Goal: Task Accomplishment & Management: Complete application form

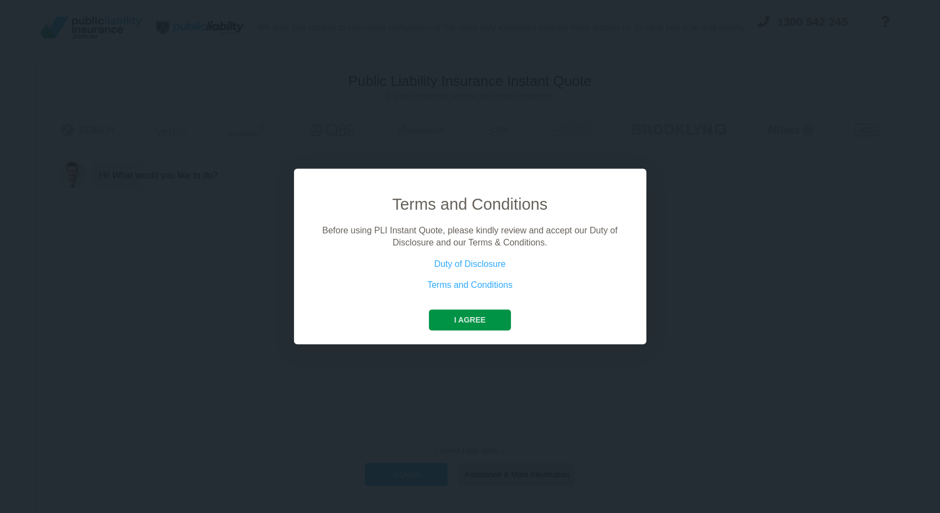
click at [469, 321] on button "I agree" at bounding box center [470, 320] width 82 height 21
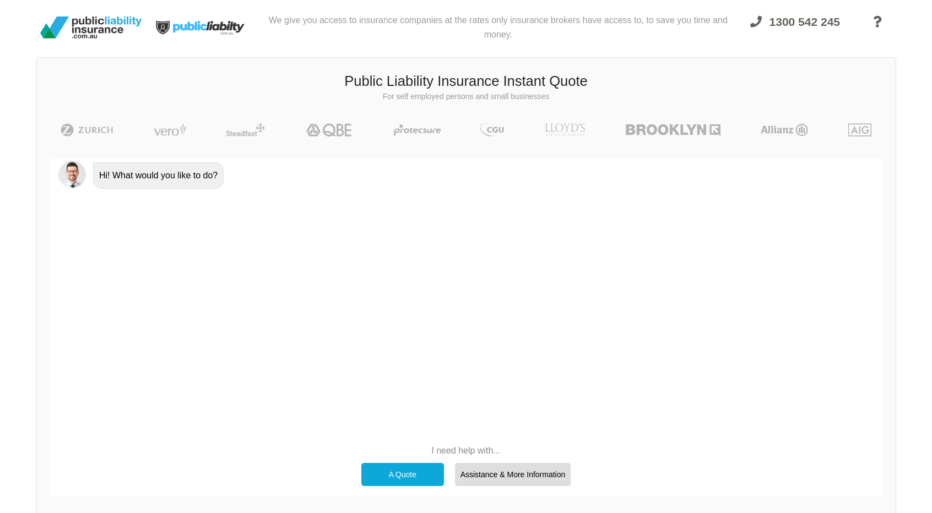
click at [391, 474] on div "A Quote" at bounding box center [402, 474] width 83 height 23
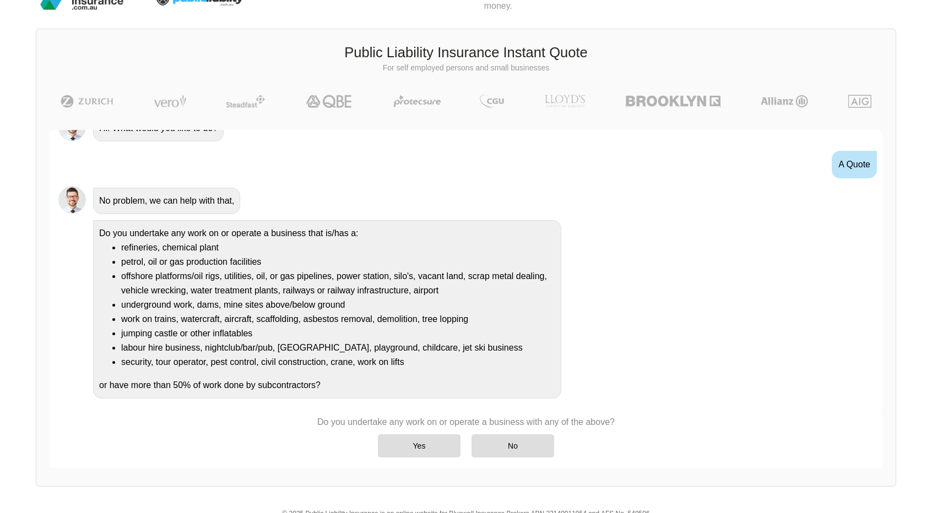
scroll to position [55, 0]
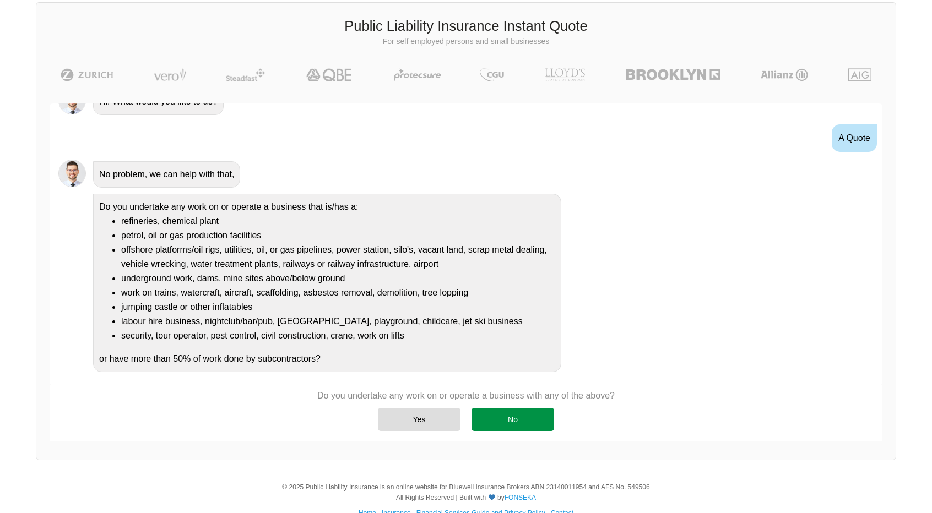
click at [519, 418] on div "No" at bounding box center [513, 419] width 83 height 23
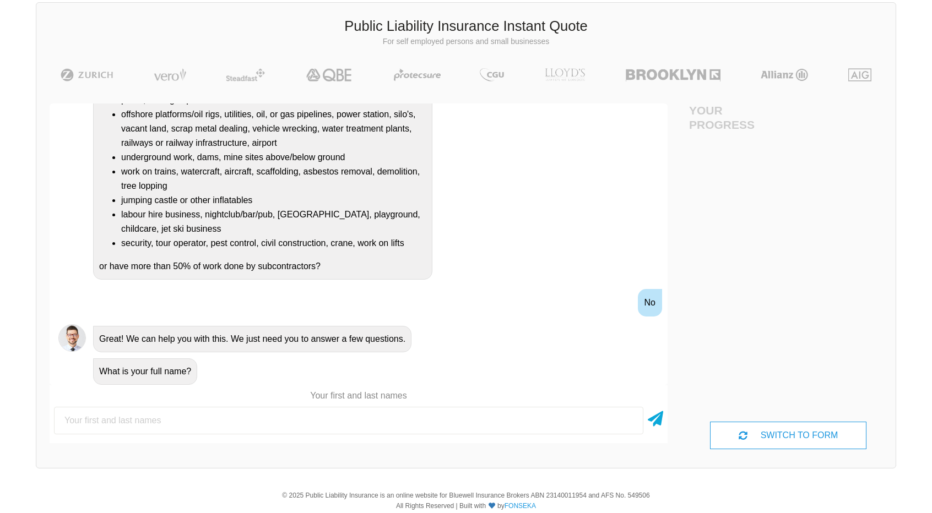
click at [180, 421] on input "text" at bounding box center [348, 421] width 589 height 28
type input "[PERSON_NAME]"
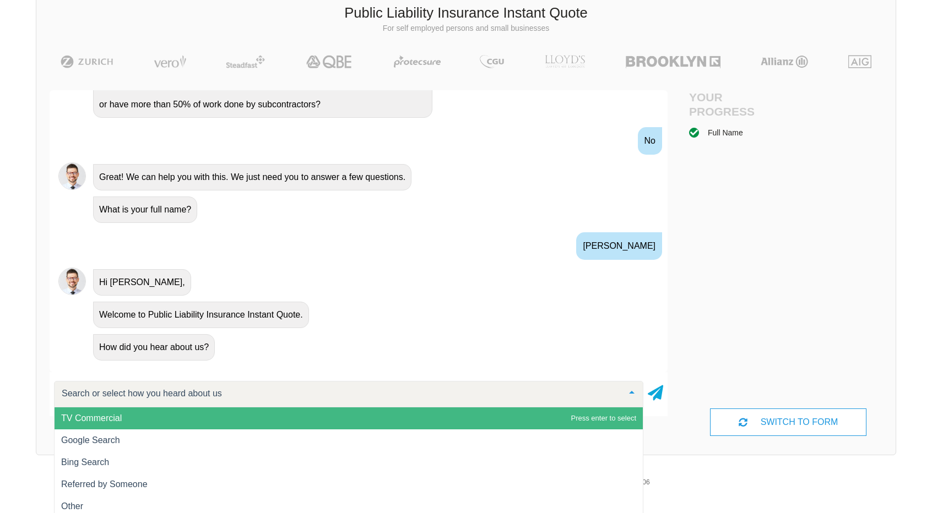
scroll to position [84, 0]
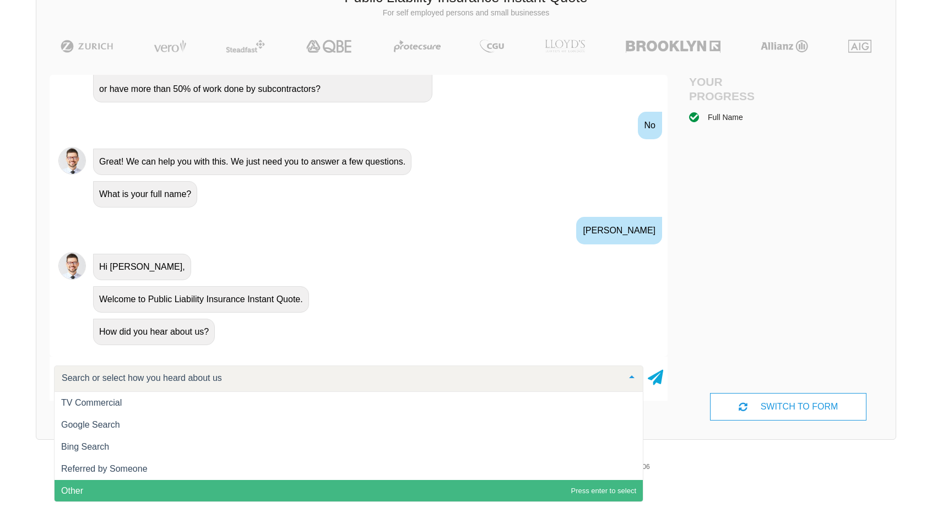
click at [66, 496] on span "Other" at bounding box center [349, 491] width 588 height 22
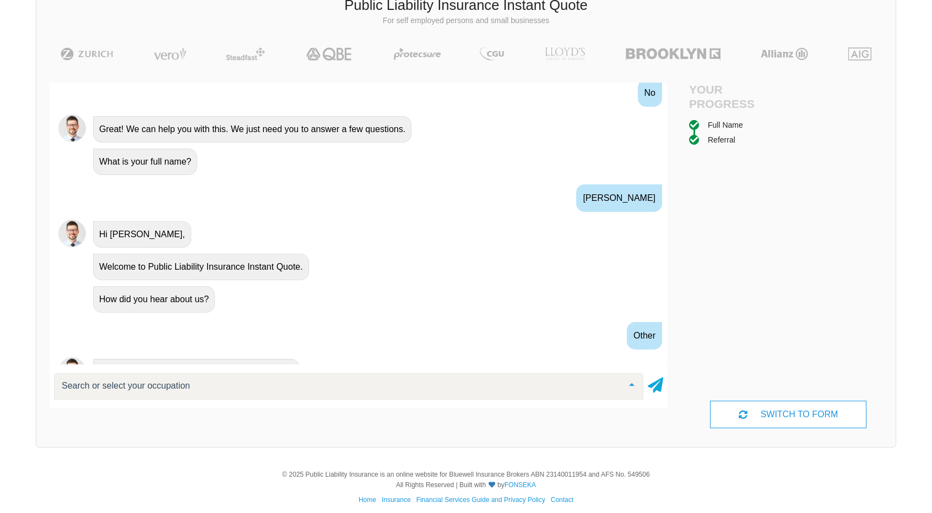
scroll to position [396, 0]
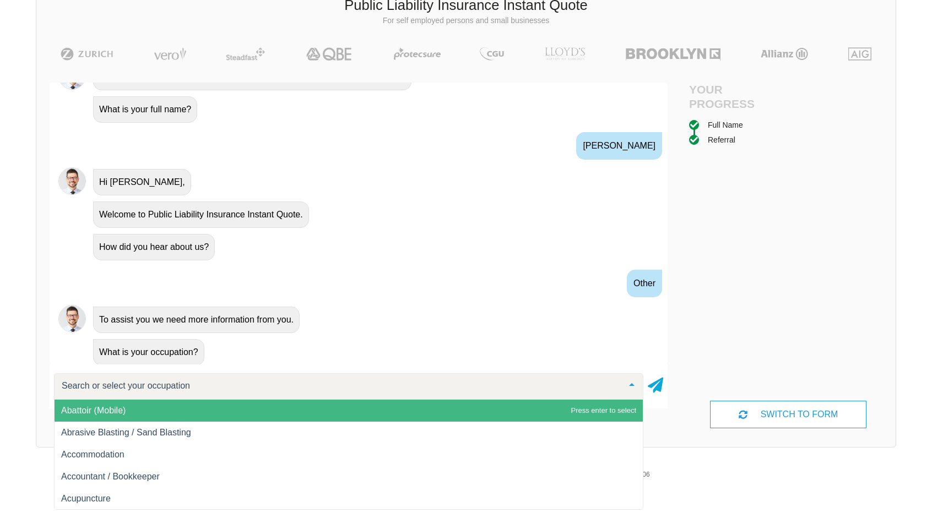
click at [137, 385] on input "text" at bounding box center [340, 386] width 562 height 11
type input "Demo"
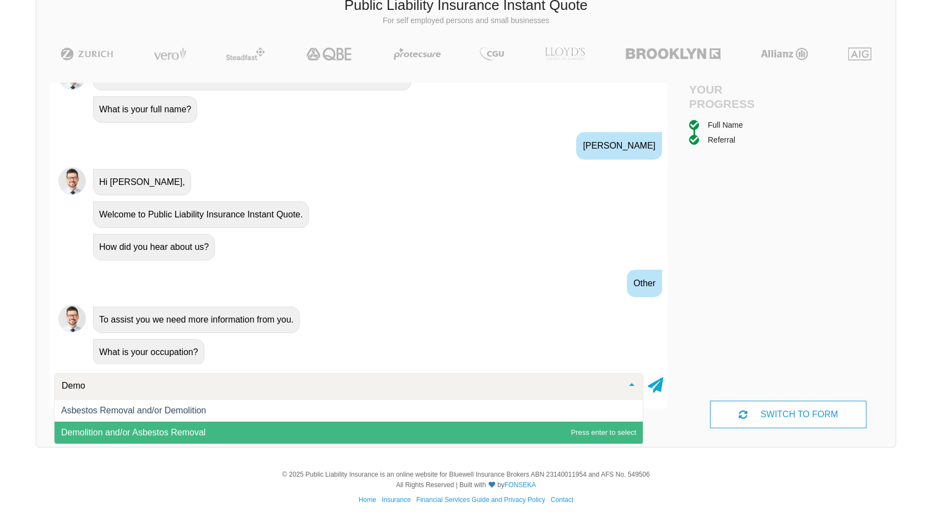
click at [149, 434] on span "Demolition and/or Asbestos Removal" at bounding box center [133, 432] width 144 height 9
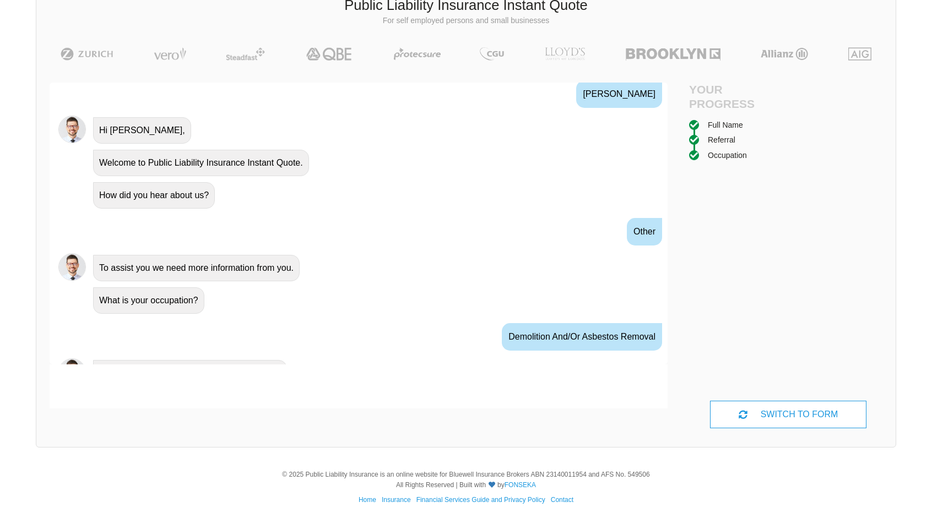
scroll to position [468, 0]
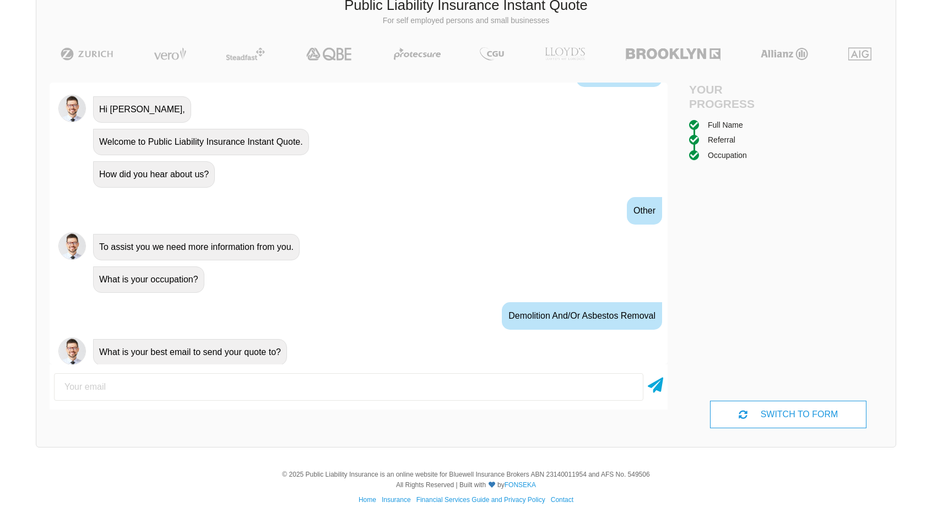
click at [176, 377] on input "email" at bounding box center [348, 387] width 589 height 28
type input "[PERSON_NAME][EMAIL_ADDRESS][DOMAIN_NAME]"
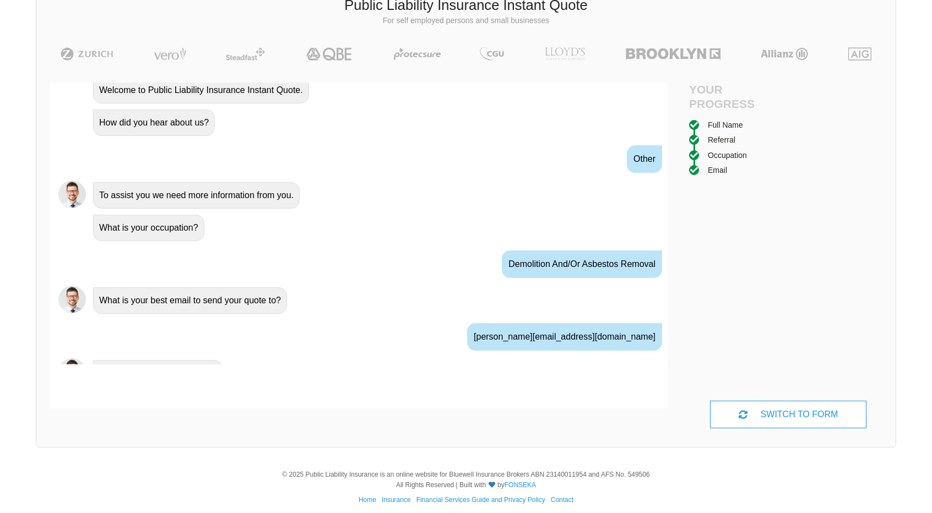
scroll to position [540, 0]
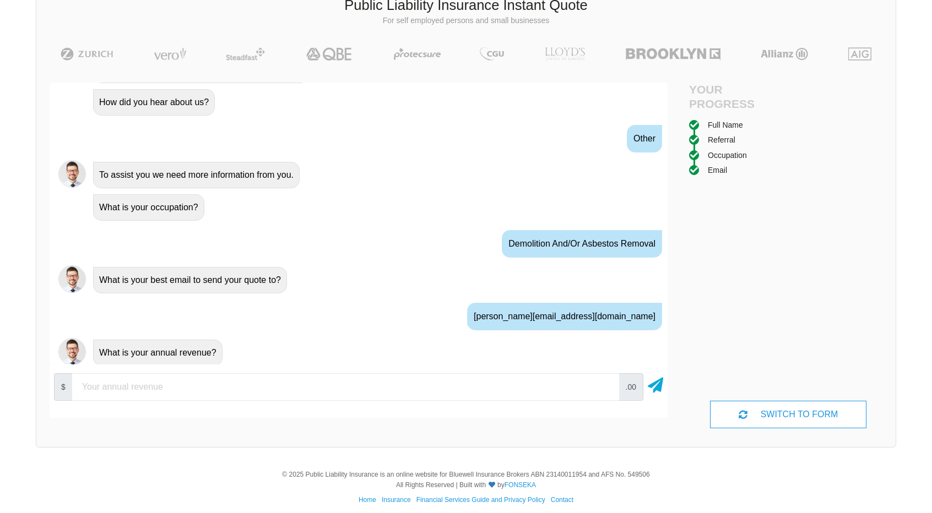
click at [209, 391] on input "number" at bounding box center [345, 387] width 547 height 28
click at [210, 389] on input "number" at bounding box center [345, 387] width 547 height 28
click at [97, 387] on input "350000" at bounding box center [345, 387] width 547 height 28
type input "350000"
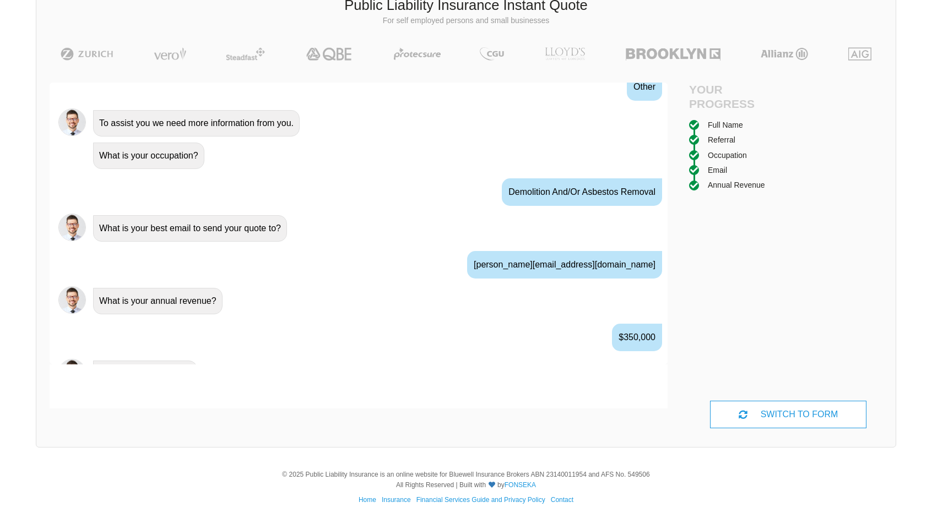
scroll to position [613, 0]
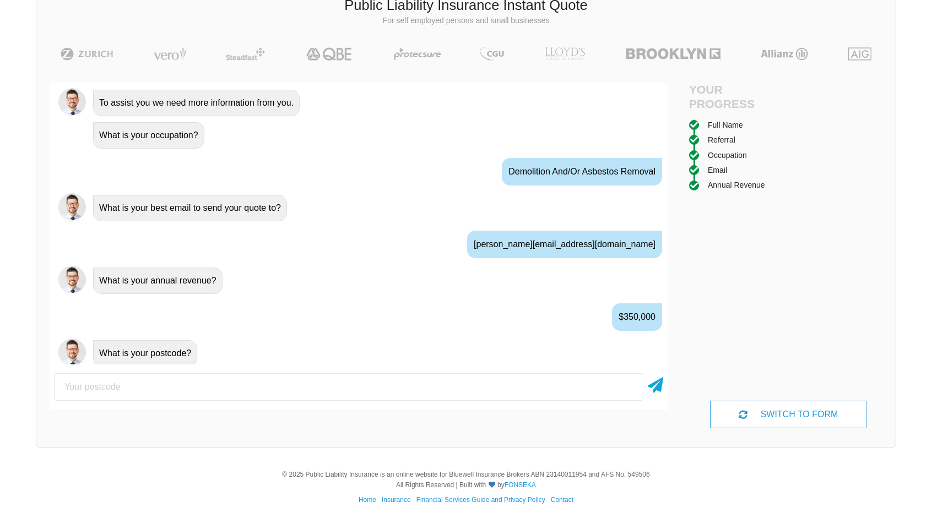
click at [182, 385] on input "number" at bounding box center [348, 387] width 589 height 28
type input "4030"
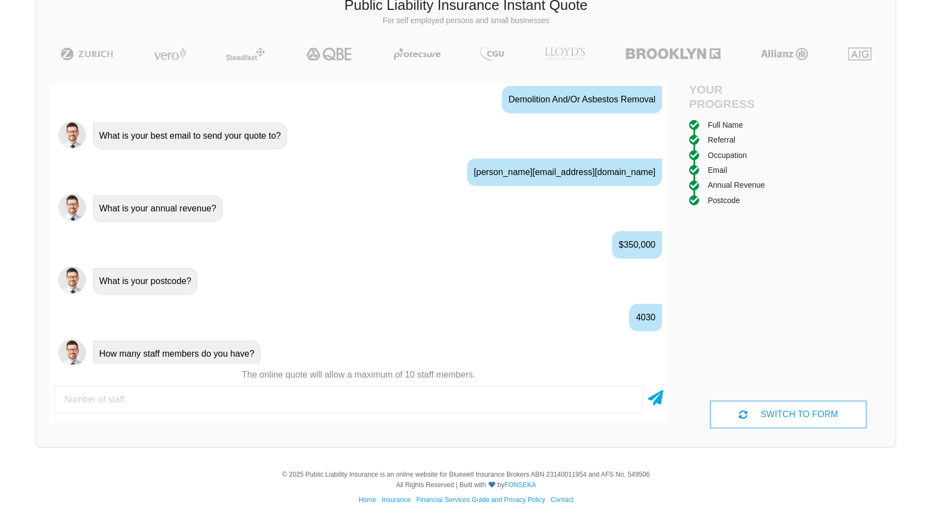
scroll to position [685, 0]
click at [121, 393] on input "number" at bounding box center [348, 400] width 589 height 28
type input "2"
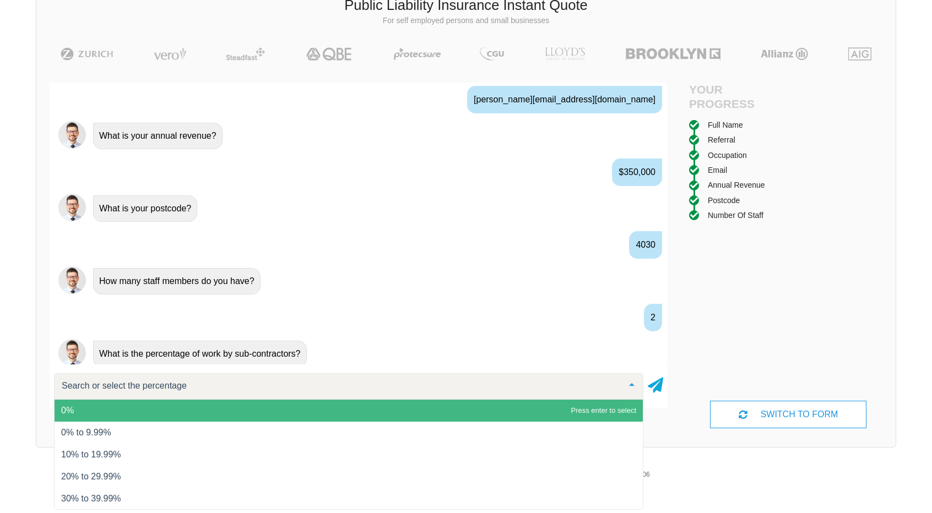
scroll to position [84, 0]
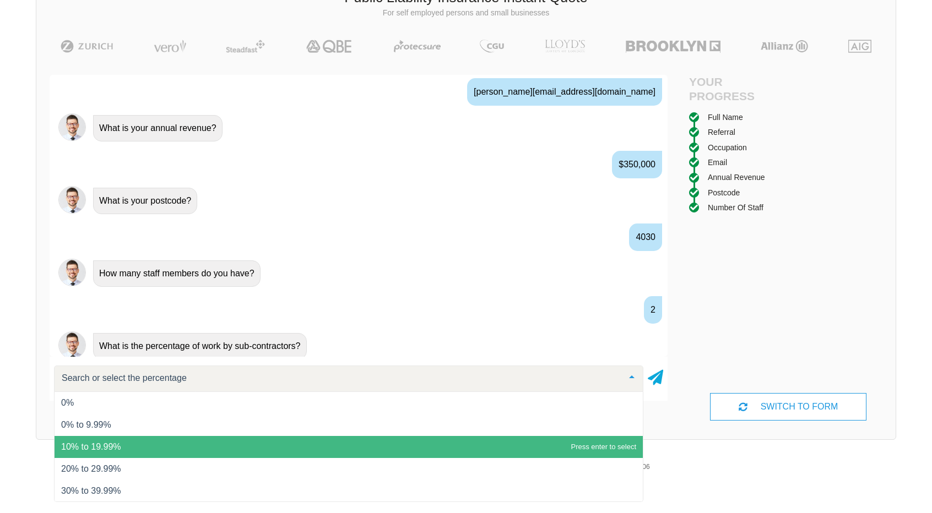
click at [127, 447] on span "10% to 19.99%" at bounding box center [349, 447] width 588 height 22
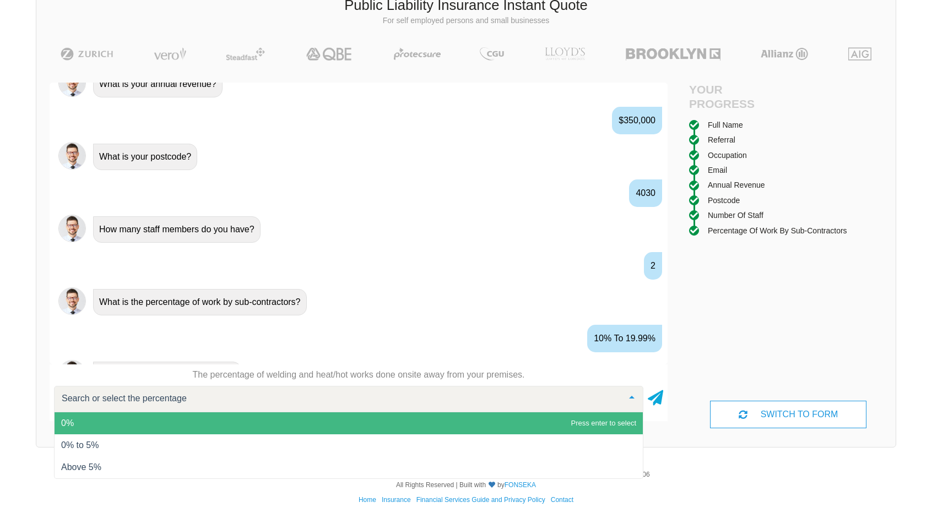
scroll to position [830, 0]
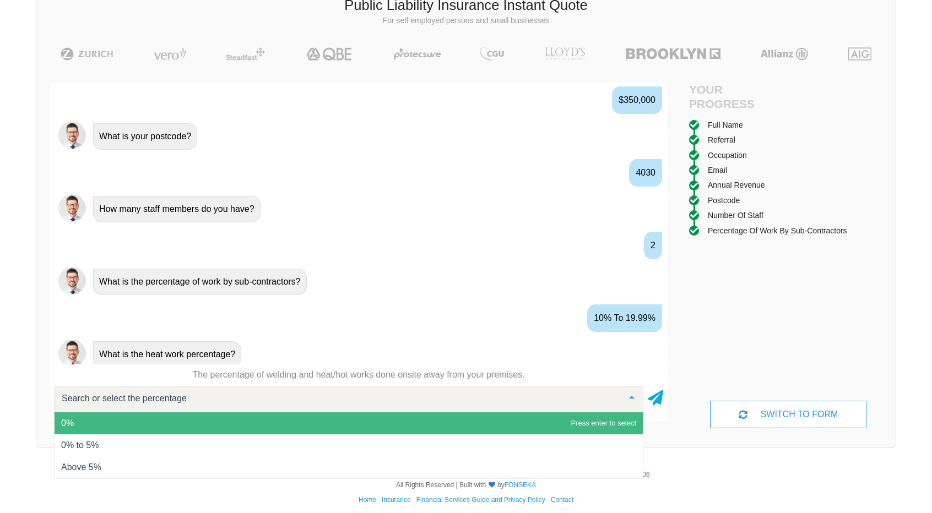
click at [87, 426] on span "0%" at bounding box center [349, 424] width 588 height 22
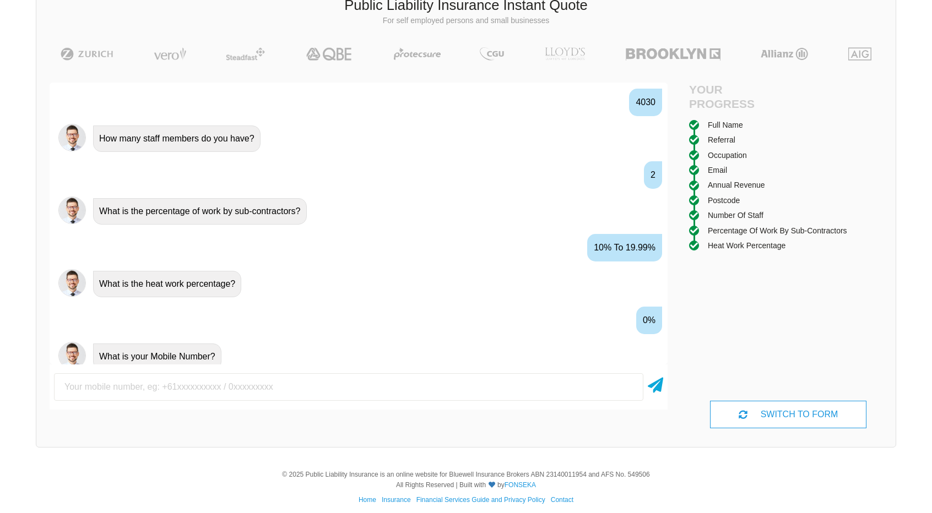
scroll to position [902, 0]
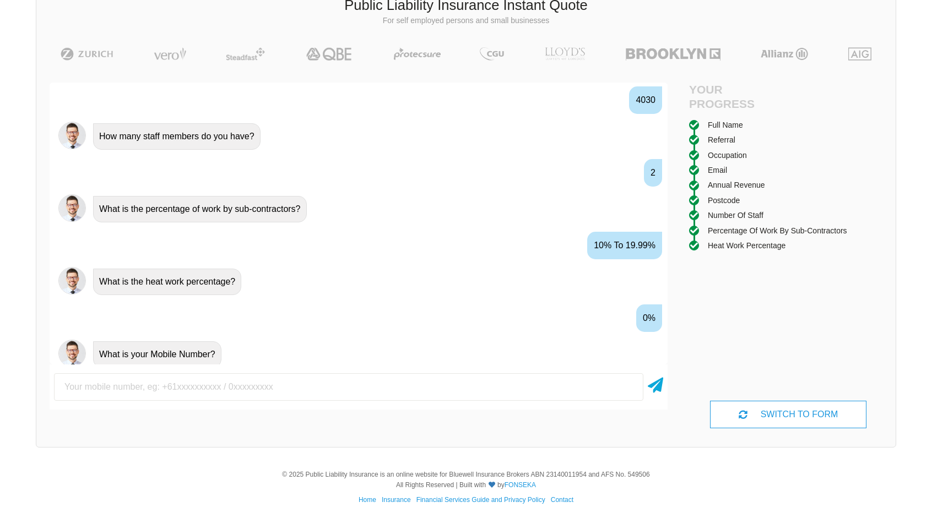
click at [137, 391] on input "text" at bounding box center [348, 387] width 589 height 28
type input "0421437649"
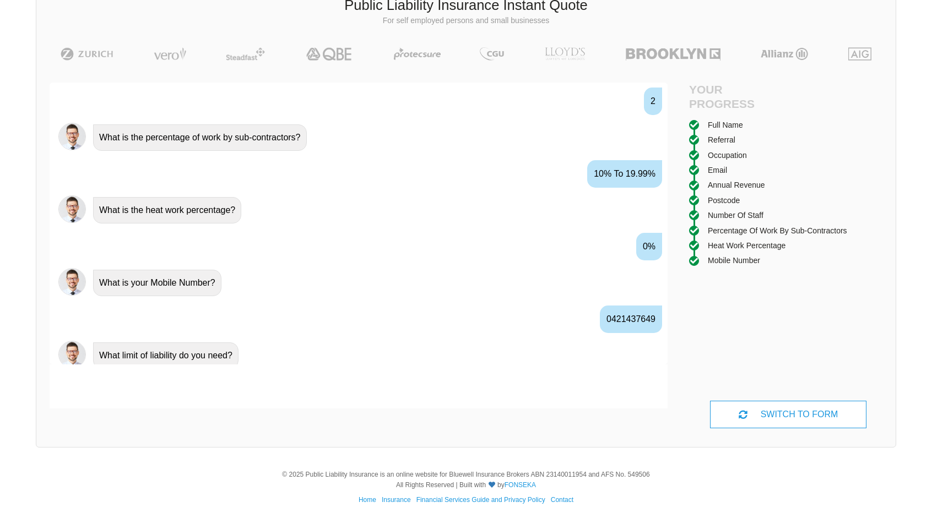
scroll to position [974, 0]
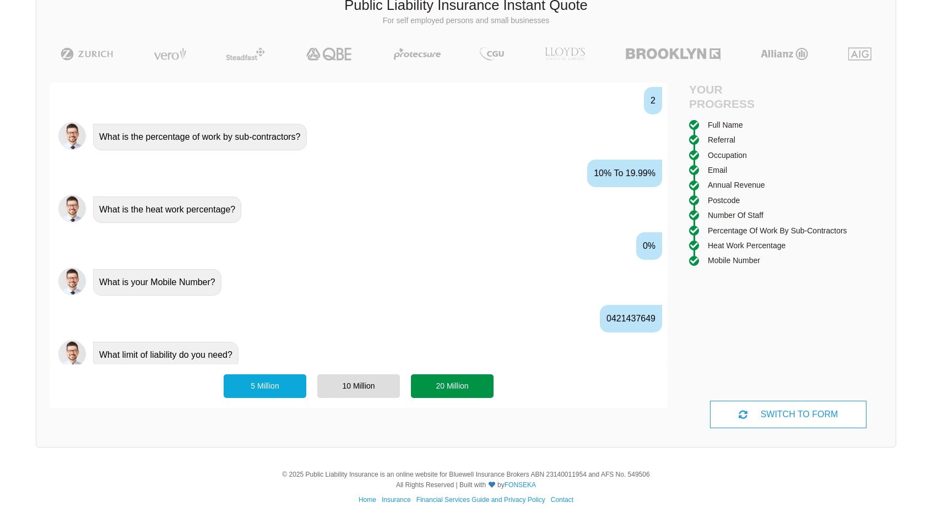
click at [446, 376] on div "20 Million" at bounding box center [452, 386] width 83 height 23
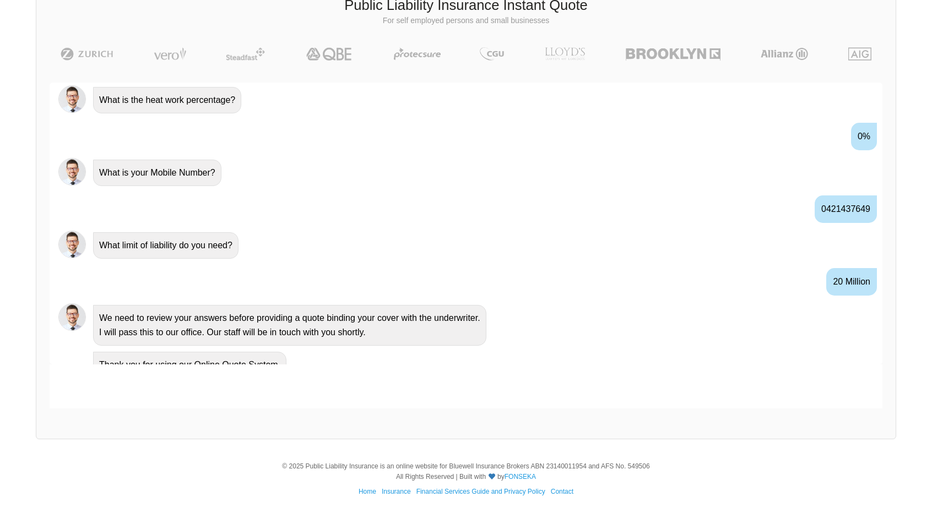
scroll to position [1050, 0]
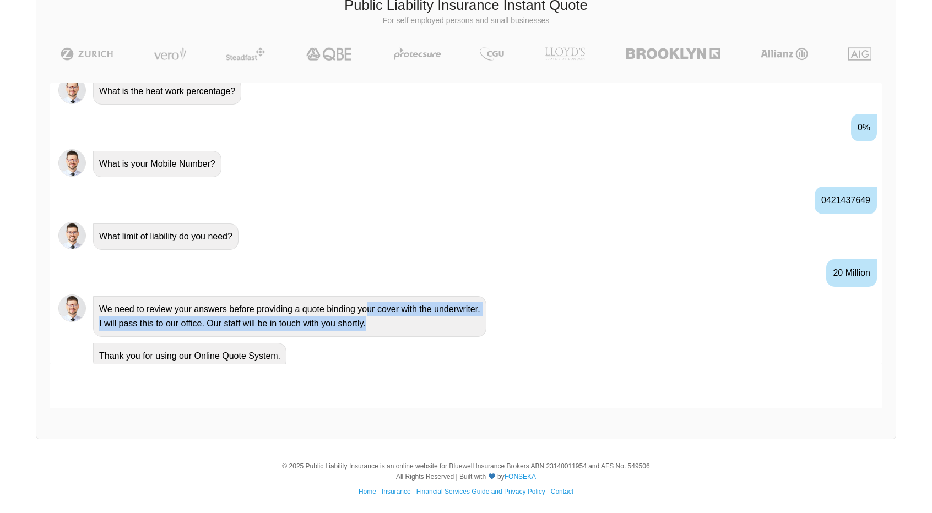
drag, startPoint x: 377, startPoint y: 313, endPoint x: 369, endPoint y: 304, distance: 12.9
click at [369, 304] on div "We need to review your answers before providing a quote binding your cover with…" at bounding box center [289, 316] width 393 height 41
click at [366, 310] on div "We need to review your answers before providing a quote binding your cover with…" at bounding box center [289, 316] width 393 height 41
drag, startPoint x: 377, startPoint y: 318, endPoint x: 384, endPoint y: 299, distance: 20.3
click at [384, 299] on div "We need to review your answers before providing a quote binding your cover with…" at bounding box center [289, 316] width 393 height 41
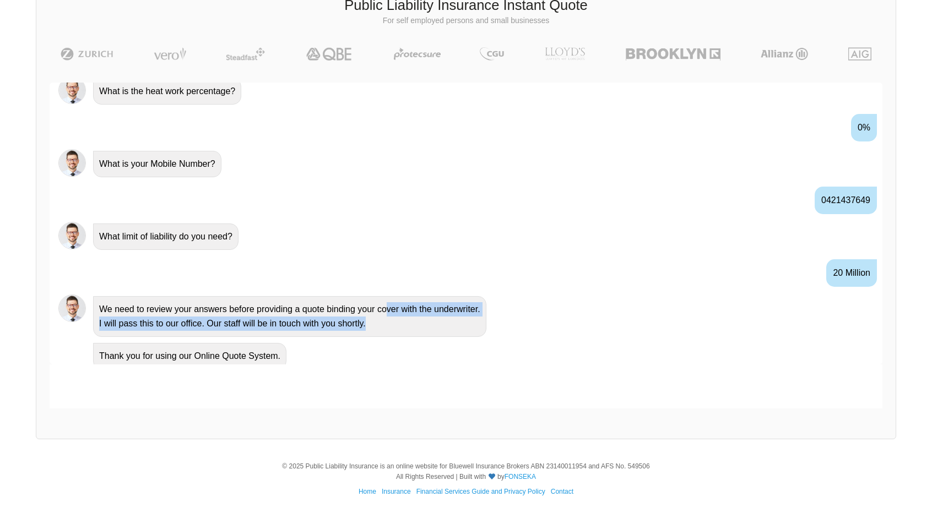
click at [378, 311] on div "We need to review your answers before providing a quote binding your cover with…" at bounding box center [289, 316] width 393 height 41
drag, startPoint x: 375, startPoint y: 318, endPoint x: 237, endPoint y: 326, distance: 137.9
click at [237, 326] on div "We need to review your answers before providing a quote binding your cover with…" at bounding box center [289, 316] width 393 height 41
click at [290, 329] on div "We need to review your answers before providing a quote binding your cover with…" at bounding box center [289, 316] width 393 height 41
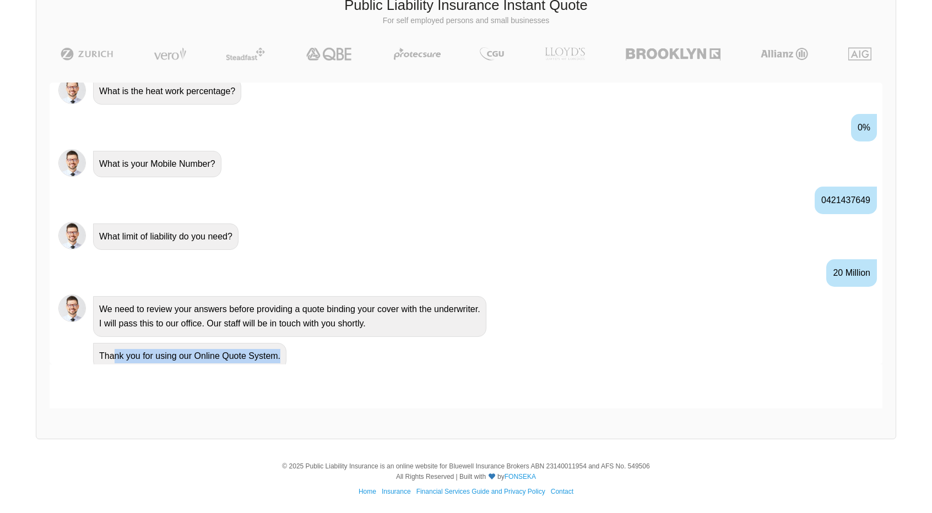
drag, startPoint x: 278, startPoint y: 350, endPoint x: 117, endPoint y: 354, distance: 160.9
click at [109, 354] on div "Thank you for using our Online Quote System." at bounding box center [189, 356] width 193 height 26
click at [165, 362] on div "Thank you for using our Online Quote System." at bounding box center [466, 355] width 833 height 33
